Goal: Information Seeking & Learning: Learn about a topic

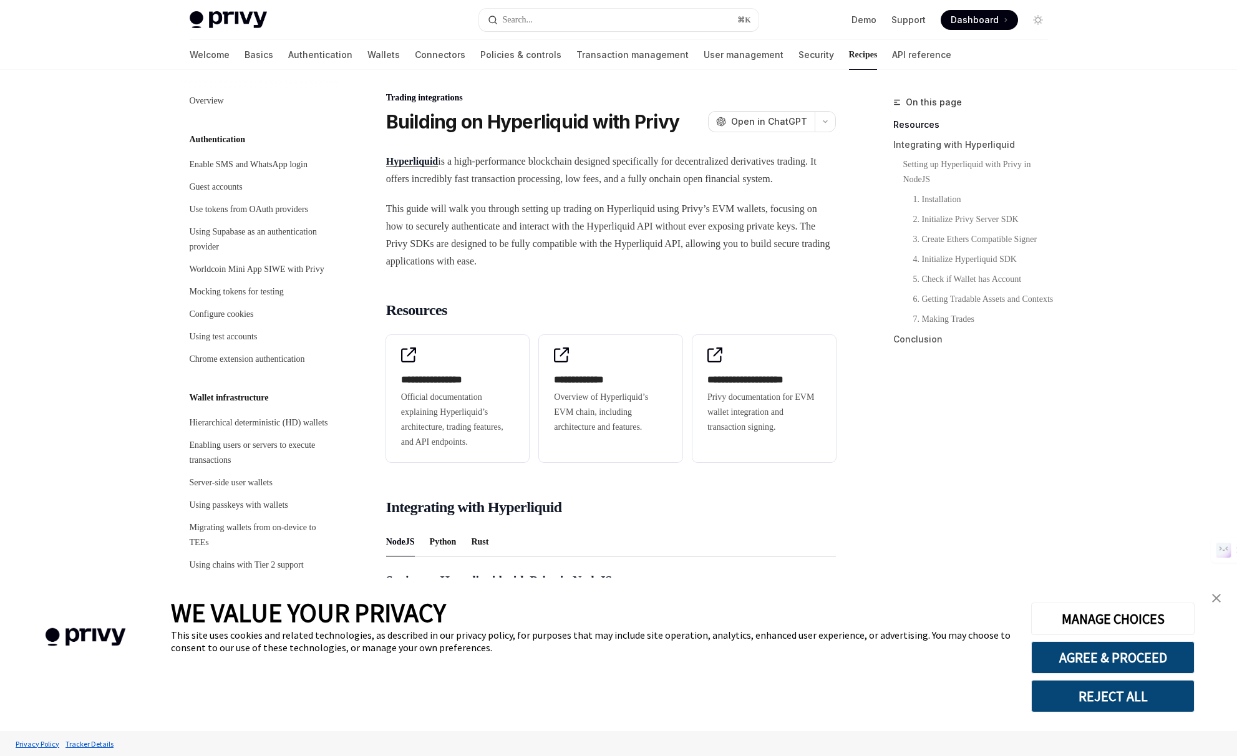
scroll to position [1093, 0]
